Goal: Information Seeking & Learning: Find specific fact

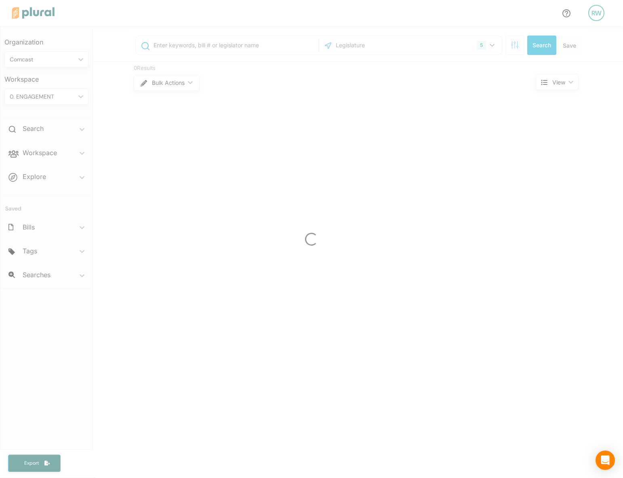
click at [268, 42] on div at bounding box center [311, 239] width 623 height 478
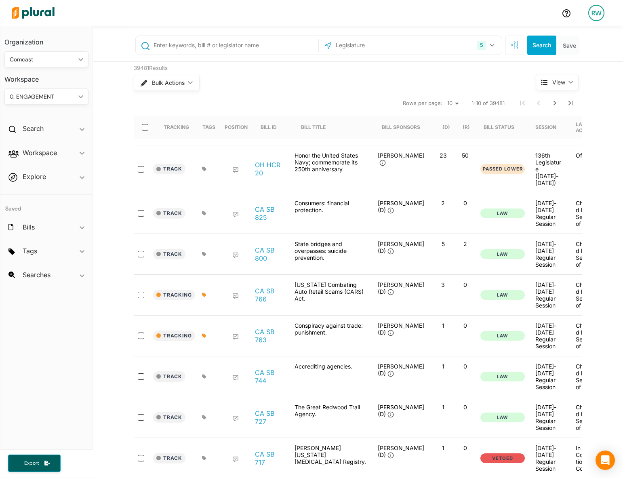
click at [259, 46] on input "text" at bounding box center [235, 45] width 164 height 15
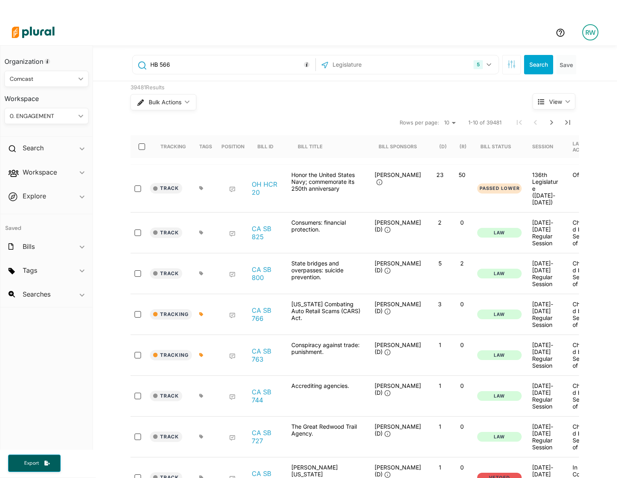
type input "HB 566"
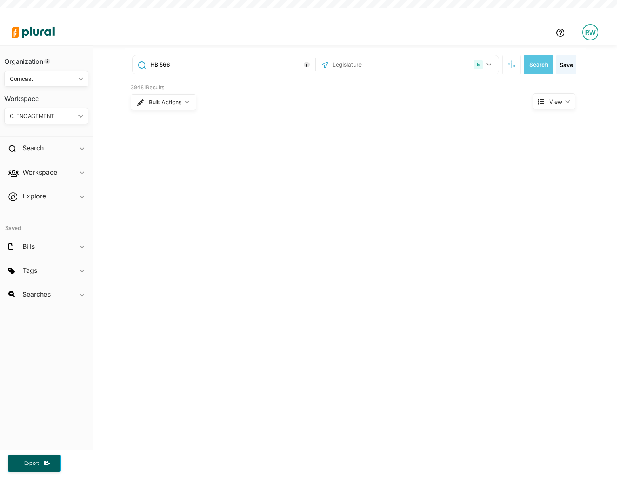
scroll to position [19, 0]
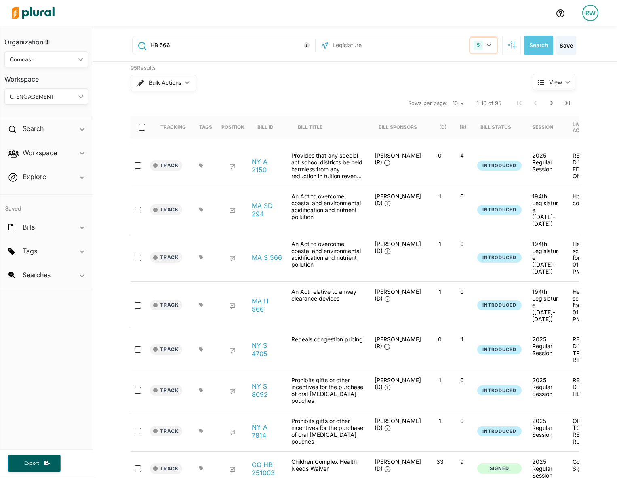
click at [486, 49] on button "5" at bounding box center [483, 45] width 26 height 15
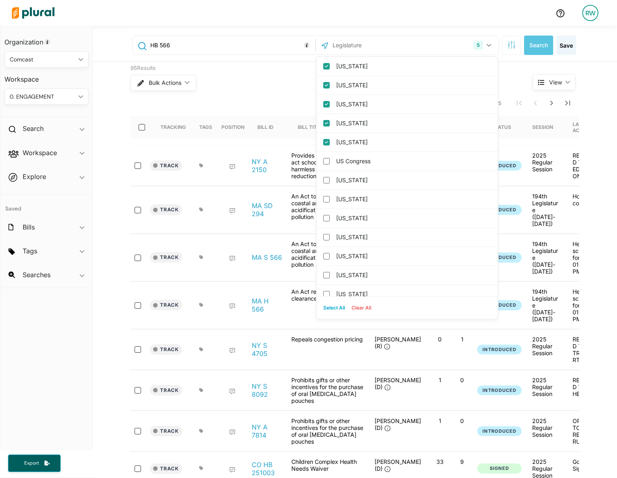
click at [361, 39] on input "text" at bounding box center [375, 45] width 86 height 15
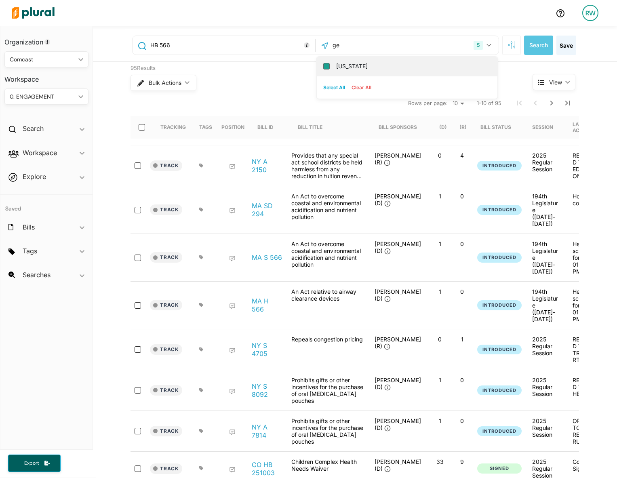
type input "ge"
click at [324, 63] on input "[US_STATE]" at bounding box center [326, 66] width 6 height 6
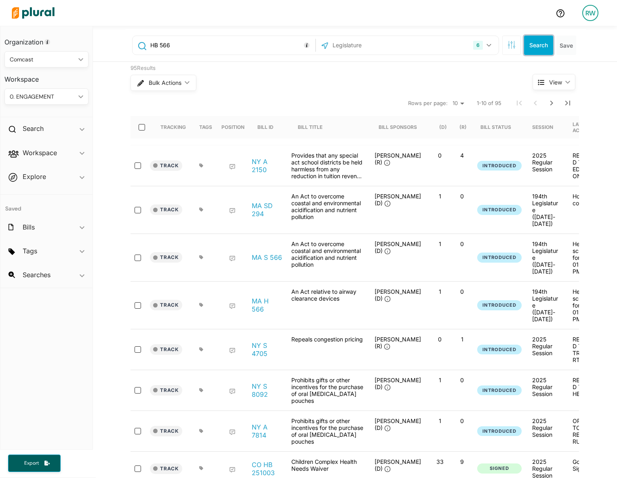
click at [540, 44] on button "Search" at bounding box center [538, 45] width 29 height 19
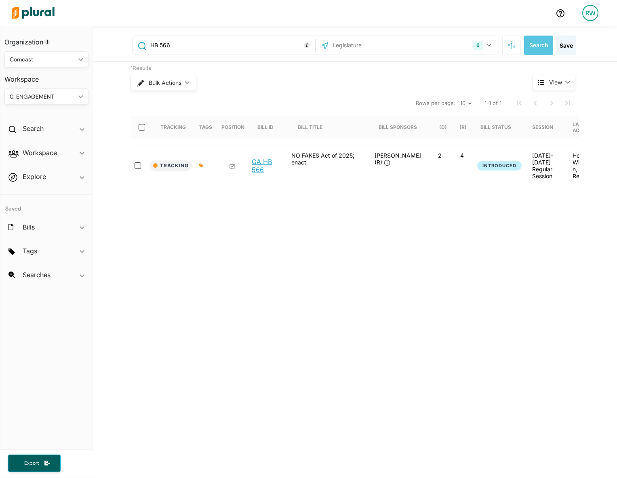
click at [260, 157] on link "GA HB 566" at bounding box center [267, 165] width 31 height 16
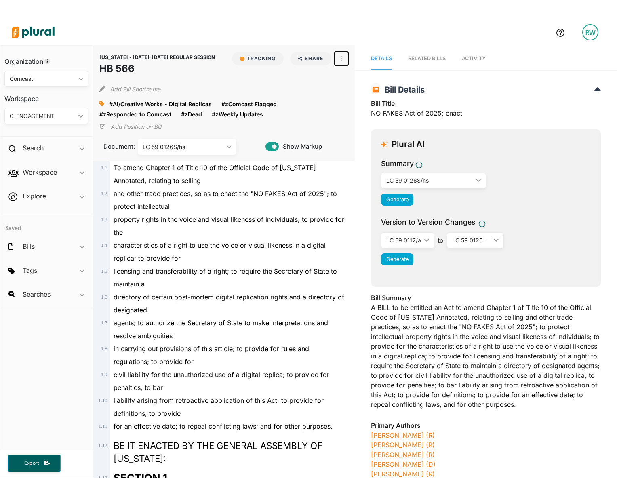
click at [343, 63] on button "button" at bounding box center [341, 59] width 14 height 14
click at [351, 80] on link "View PDF" at bounding box center [370, 76] width 71 height 19
